Goal: Task Accomplishment & Management: Complete application form

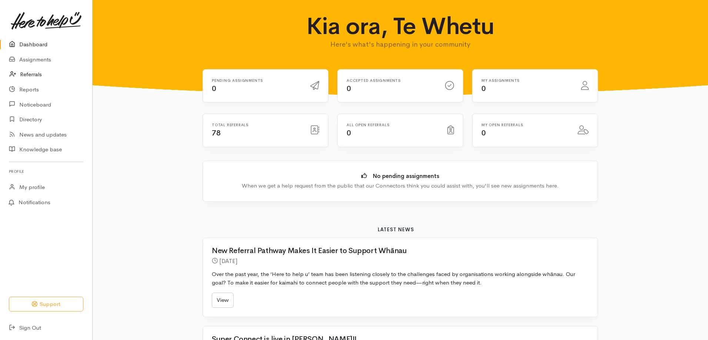
click at [41, 70] on link "Referrals" at bounding box center [46, 74] width 92 height 15
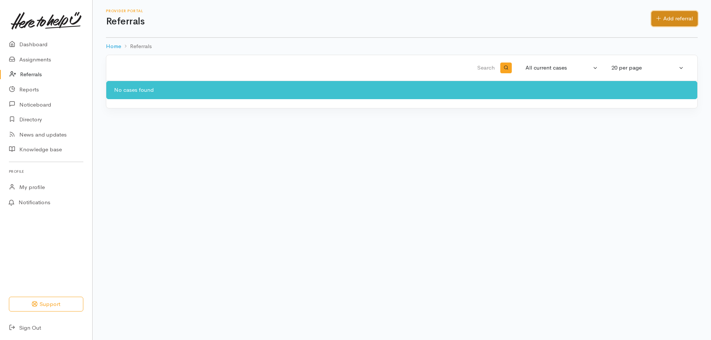
click at [674, 19] on link "Add referral" at bounding box center [674, 18] width 46 height 15
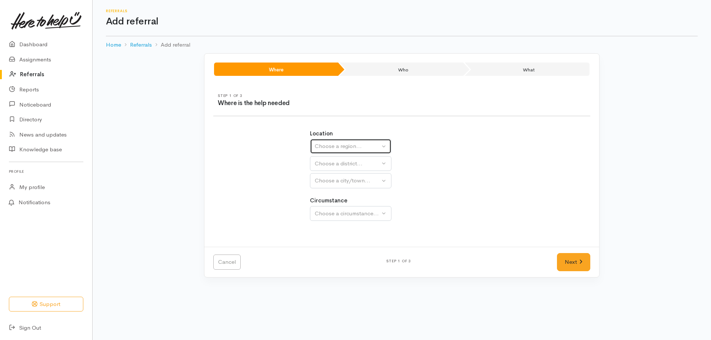
click at [341, 140] on button "Choose a region..." at bounding box center [350, 146] width 81 height 15
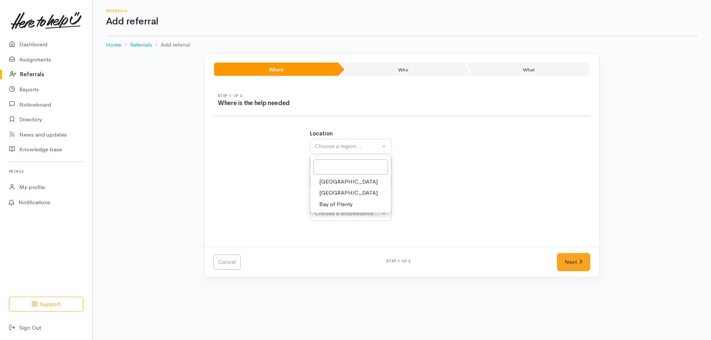
click at [338, 187] on link "[GEOGRAPHIC_DATA]" at bounding box center [350, 192] width 81 height 11
select select "3"
select select
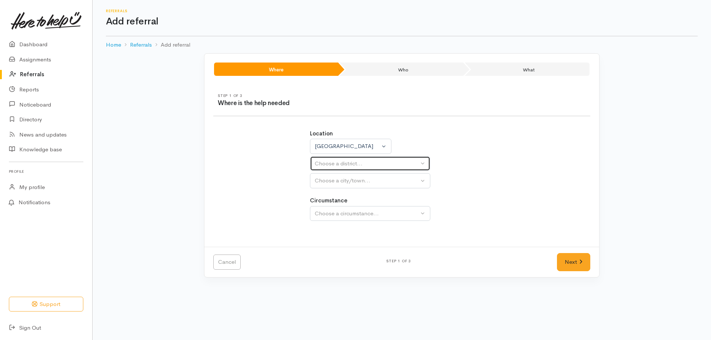
click at [355, 165] on div "Choose a district..." at bounding box center [367, 164] width 104 height 9
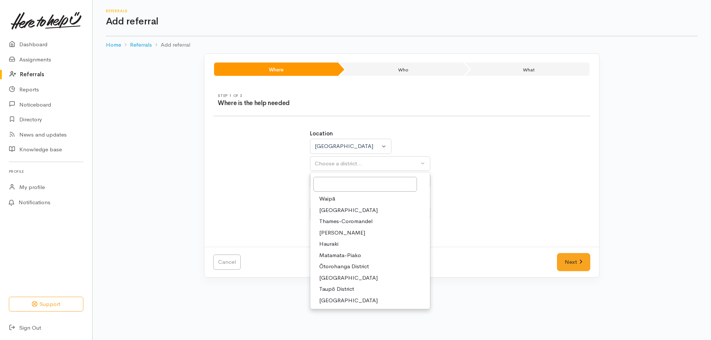
click at [347, 288] on span "Taupō District" at bounding box center [336, 289] width 35 height 9
select select "14"
select select
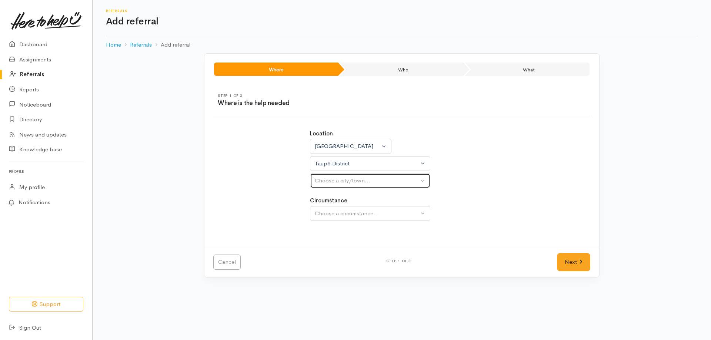
click at [363, 179] on div "Choose a city/town..." at bounding box center [367, 181] width 104 height 9
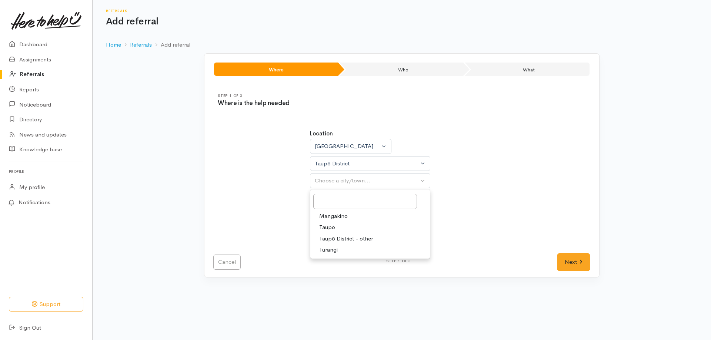
click at [353, 228] on link "Taupō" at bounding box center [370, 227] width 120 height 11
select select "183"
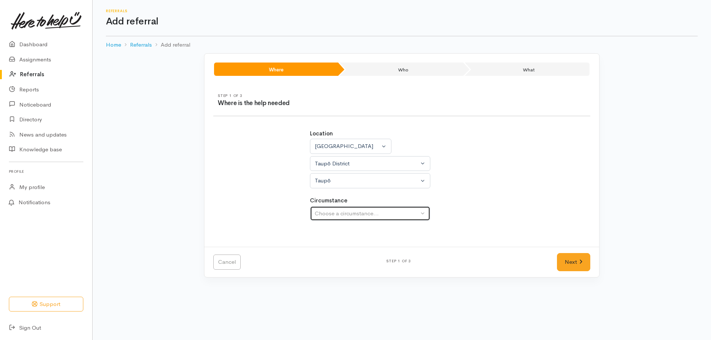
click at [353, 209] on div "Choose a circumstance..." at bounding box center [367, 213] width 104 height 9
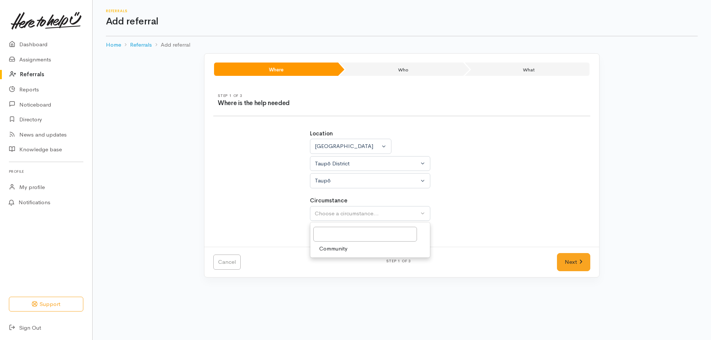
click at [341, 248] on span "Community" at bounding box center [333, 249] width 28 height 9
select select "2"
click at [562, 262] on link "Next" at bounding box center [573, 262] width 33 height 18
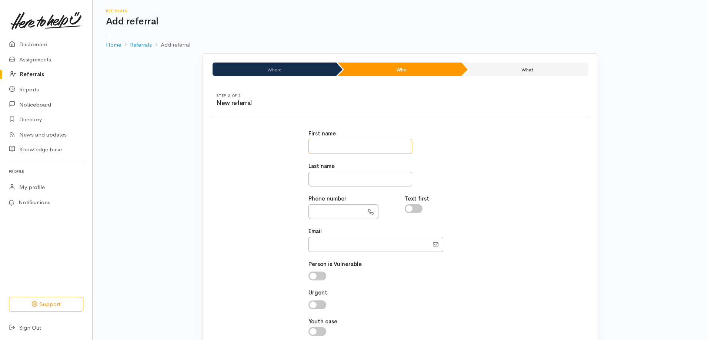
click at [382, 139] on input "text" at bounding box center [360, 146] width 104 height 15
type input "*****"
click at [384, 182] on input "text" at bounding box center [360, 179] width 104 height 15
type input "********"
click at [342, 208] on input "text" at bounding box center [336, 211] width 56 height 15
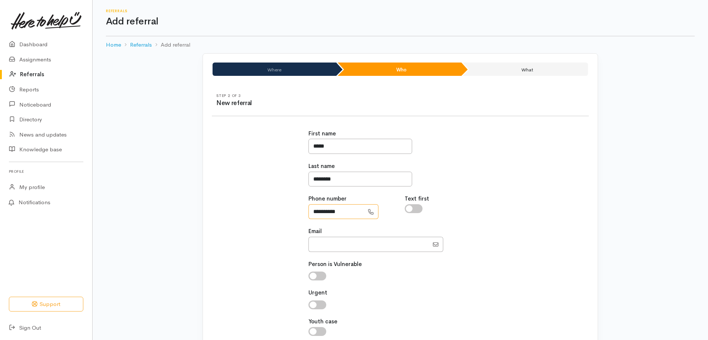
type input "**********"
click at [352, 238] on input "Email" at bounding box center [368, 244] width 120 height 15
type input "graceschaare@gmail.com"
click at [313, 273] on input "checkbox" at bounding box center [317, 276] width 18 height 9
checkbox input "true"
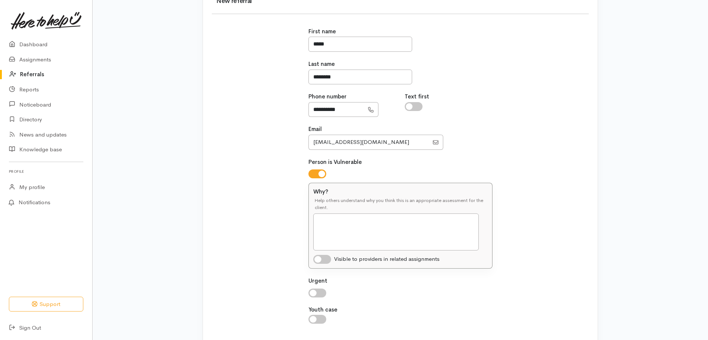
scroll to position [111, 0]
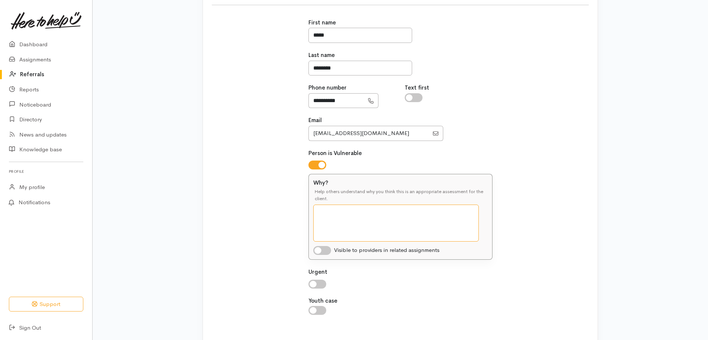
click at [326, 218] on textarea "Why?" at bounding box center [395, 223] width 165 height 37
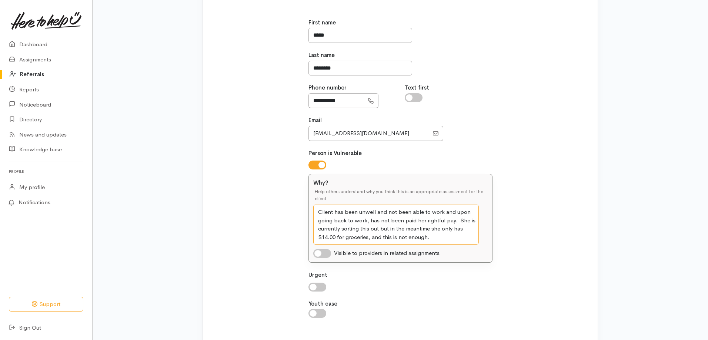
type textarea "Client has been unwell and not been able to work and upon going back to work, h…"
click at [321, 252] on input "checkbox" at bounding box center [322, 253] width 18 height 9
checkbox input "true"
click at [313, 288] on input "checkbox" at bounding box center [317, 287] width 18 height 9
checkbox input "true"
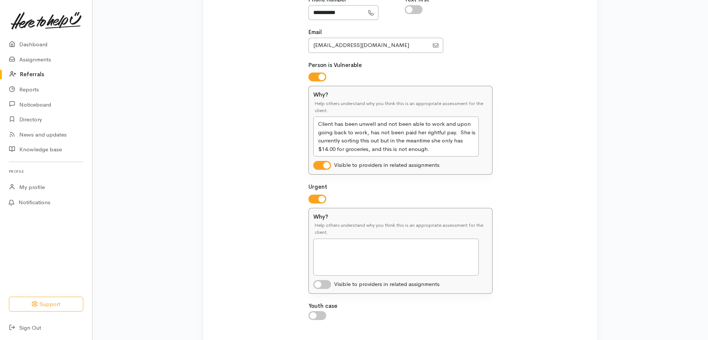
scroll to position [245, 0]
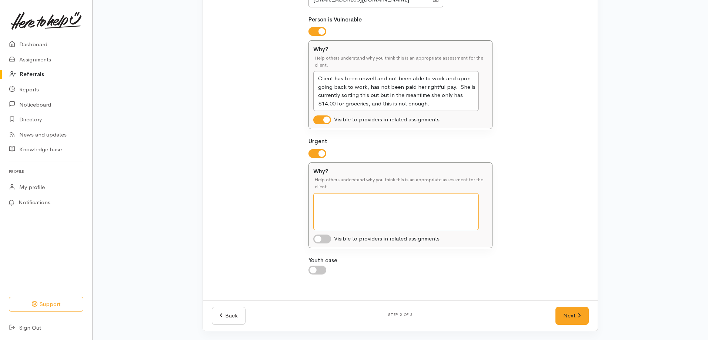
click at [344, 206] on textarea "Why?" at bounding box center [395, 211] width 165 height 37
type textarea "Client does not have enough money for groceries this week/next week and she is …"
click at [322, 238] on input "checkbox" at bounding box center [322, 239] width 18 height 9
checkbox input "true"
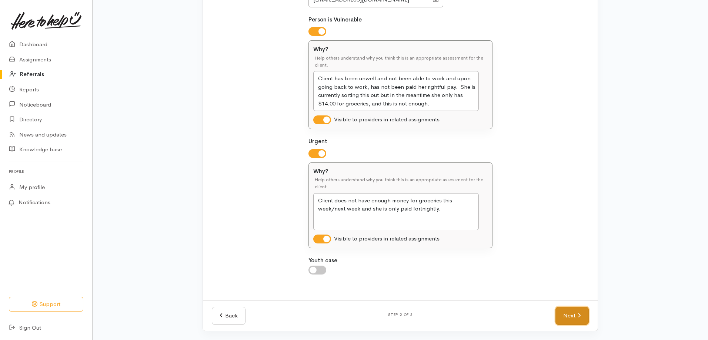
click at [559, 316] on link "Next" at bounding box center [571, 316] width 33 height 18
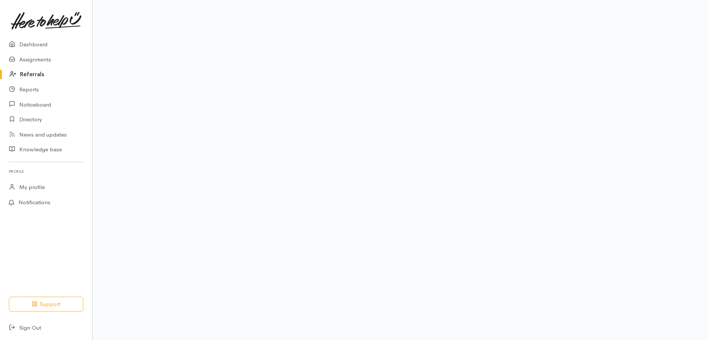
scroll to position [47, 0]
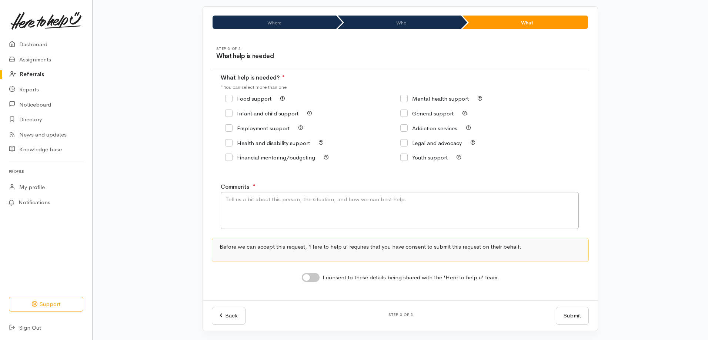
click at [231, 96] on input "Food support" at bounding box center [248, 99] width 46 height 6
checkbox input "true"
click at [271, 204] on textarea "Comments" at bounding box center [400, 210] width 358 height 37
click at [307, 281] on input "I consent to these details being shared with the 'Here to help u' team." at bounding box center [311, 277] width 18 height 9
checkbox input "true"
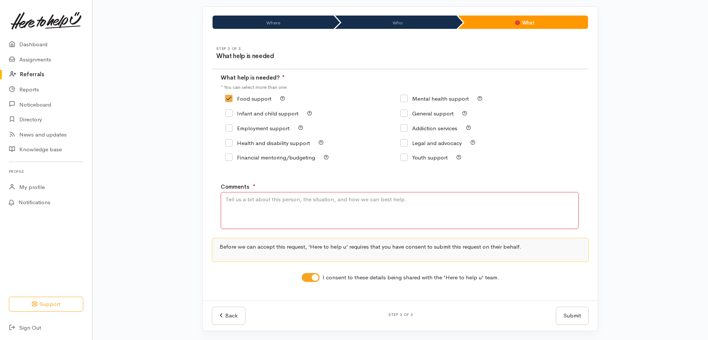
click at [275, 209] on textarea "Comments" at bounding box center [400, 210] width 358 height 37
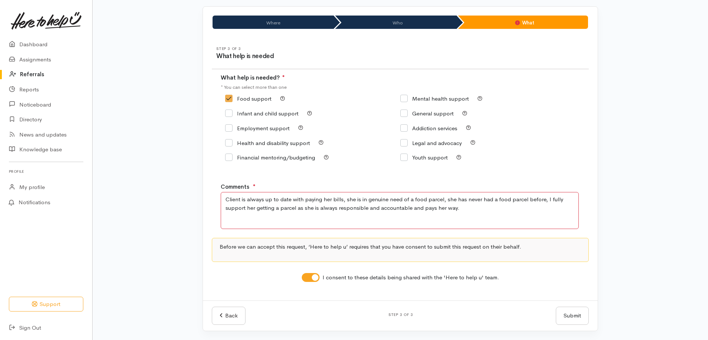
type textarea "Client is always up to date with paying her bills, she is in genuine need of a …"
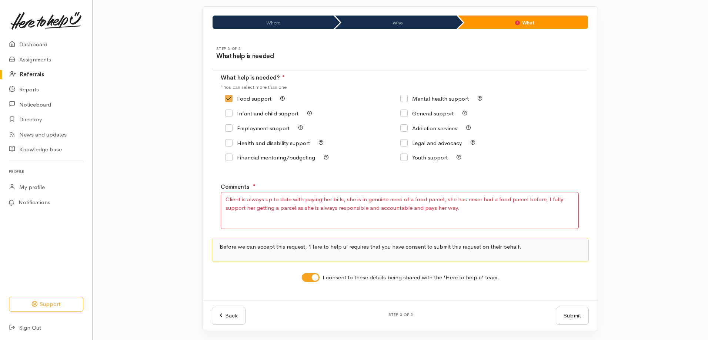
click at [565, 317] on div "Submit Submit" at bounding box center [572, 316] width 42 height 18
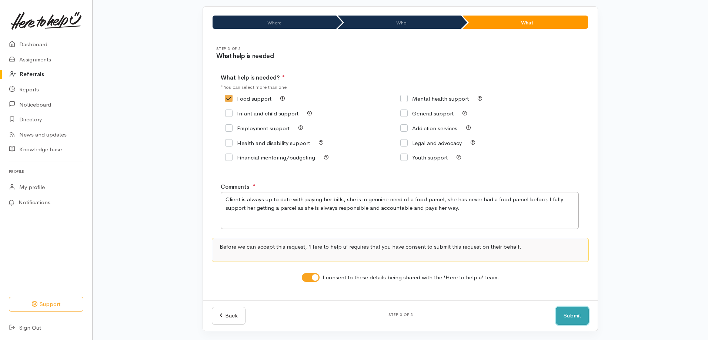
click at [573, 315] on button "Submit" at bounding box center [571, 316] width 33 height 18
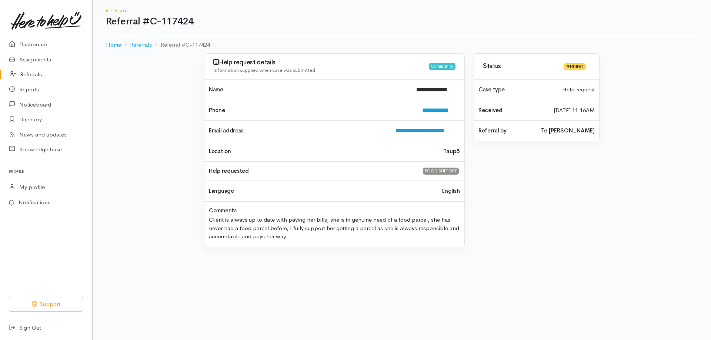
click at [608, 185] on div "**********" at bounding box center [402, 154] width 422 height 202
